Goal: Find specific page/section: Find specific page/section

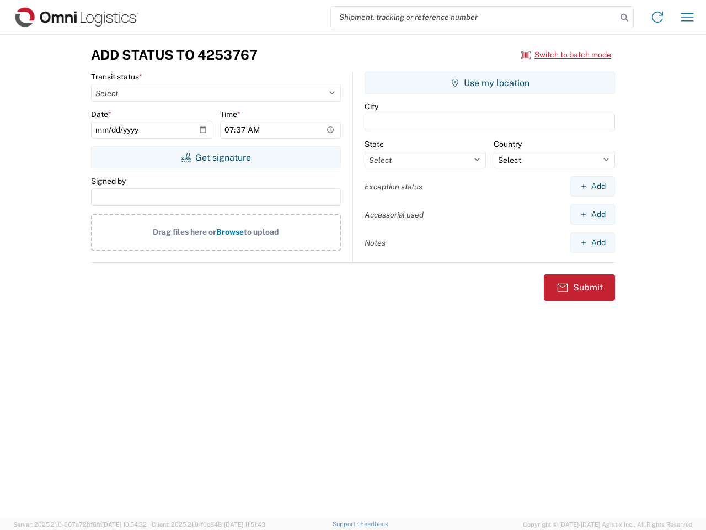
click at [474, 17] on input "search" at bounding box center [474, 17] width 286 height 21
click at [625, 18] on icon at bounding box center [624, 17] width 15 height 15
click at [658, 17] on icon at bounding box center [658, 17] width 18 height 18
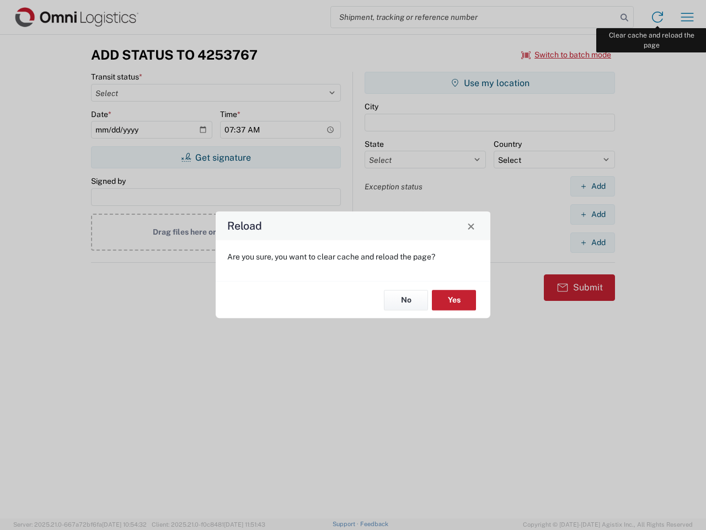
click at [688, 17] on div "Reload Are you sure, you want to clear cache and reload the page? No Yes" at bounding box center [353, 265] width 706 height 530
click at [567, 55] on div "Reload Are you sure, you want to clear cache and reload the page? No Yes" at bounding box center [353, 265] width 706 height 530
click at [216, 157] on div "Reload Are you sure, you want to clear cache and reload the page? No Yes" at bounding box center [353, 265] width 706 height 530
click at [490, 83] on div "Reload Are you sure, you want to clear cache and reload the page? No Yes" at bounding box center [353, 265] width 706 height 530
click at [593, 186] on div "Reload Are you sure, you want to clear cache and reload the page? No Yes" at bounding box center [353, 265] width 706 height 530
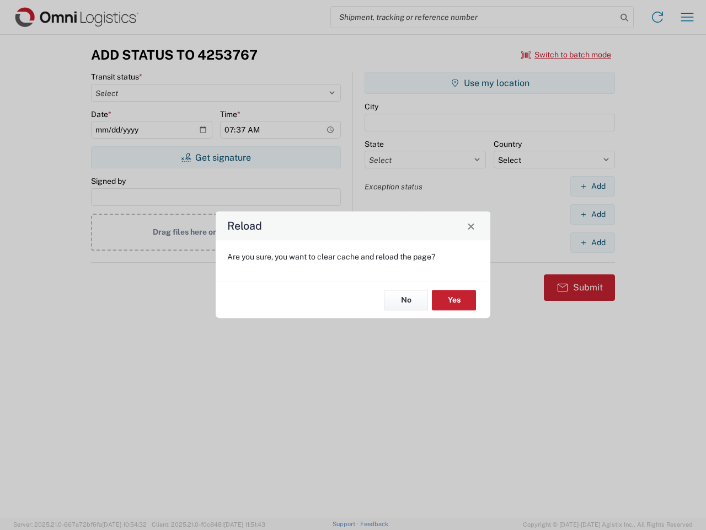
click at [593, 214] on div "Reload Are you sure, you want to clear cache and reload the page? No Yes" at bounding box center [353, 265] width 706 height 530
click at [593, 242] on div "Reload Are you sure, you want to clear cache and reload the page? No Yes" at bounding box center [353, 265] width 706 height 530
